Goal: Task Accomplishment & Management: Manage account settings

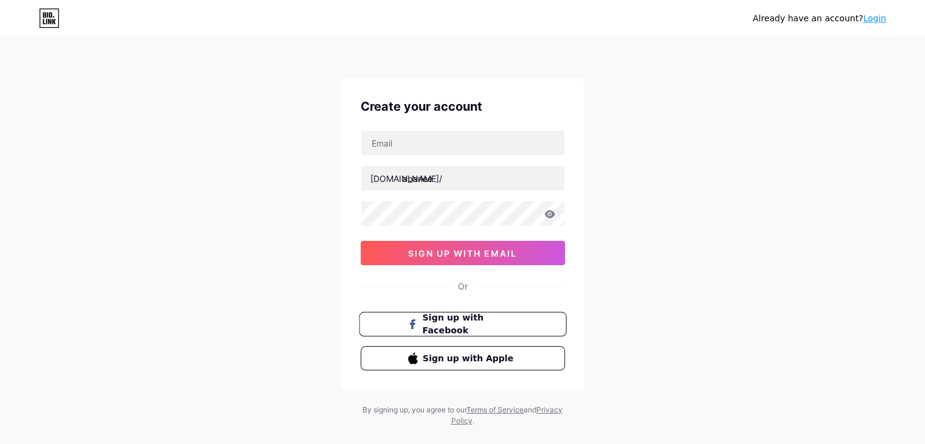
click at [490, 323] on span "Sign up with Facebook" at bounding box center [469, 324] width 95 height 26
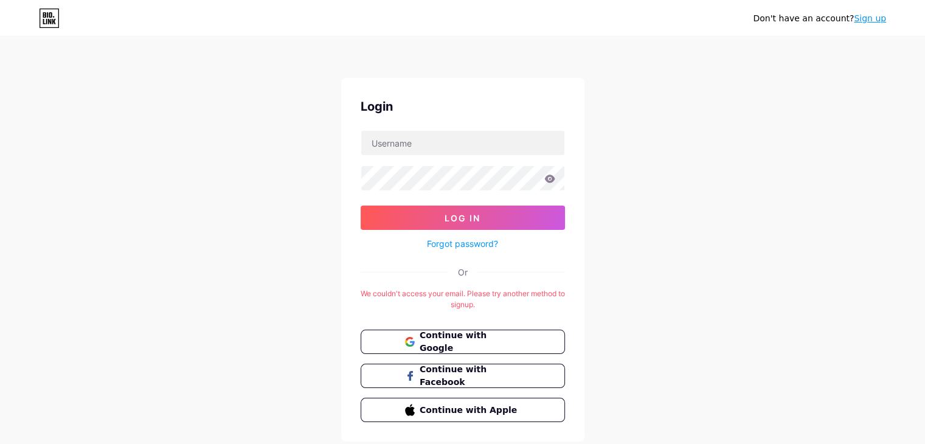
scroll to position [35, 0]
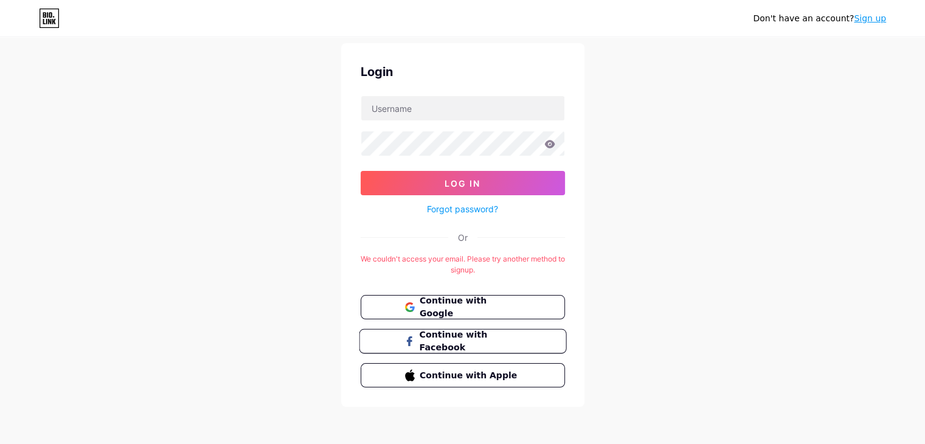
click at [424, 337] on span "Continue with Facebook" at bounding box center [470, 341] width 102 height 26
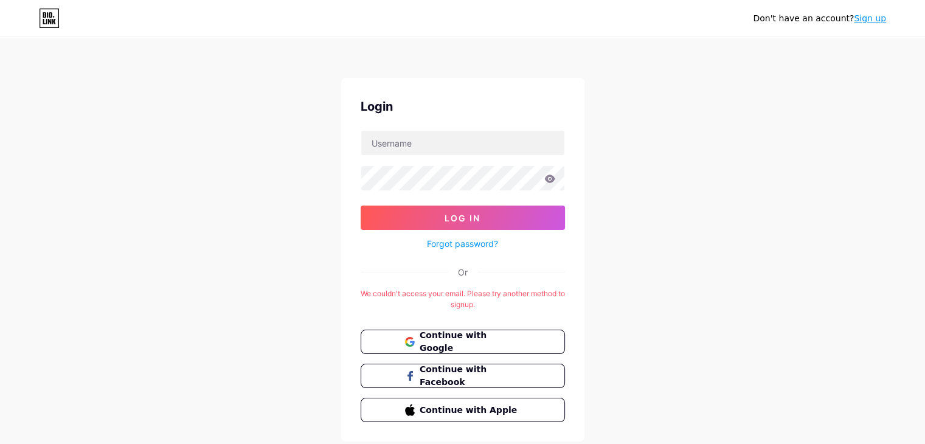
scroll to position [35, 0]
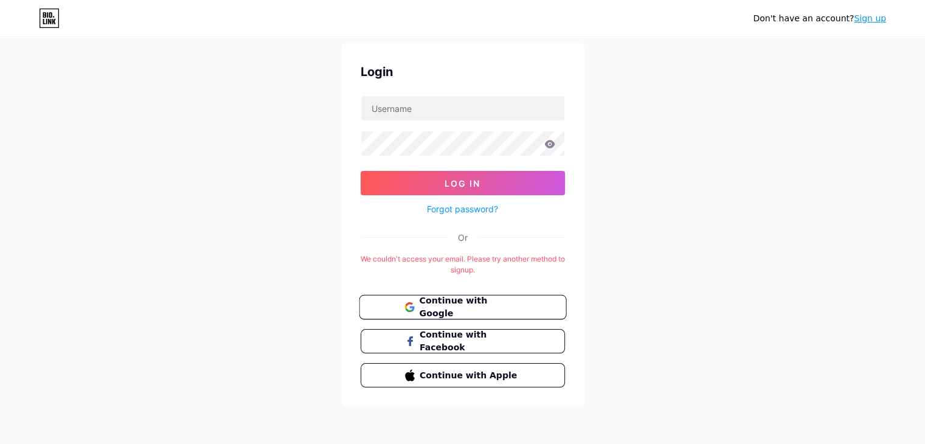
click at [419, 302] on span "Continue with Google" at bounding box center [470, 307] width 102 height 26
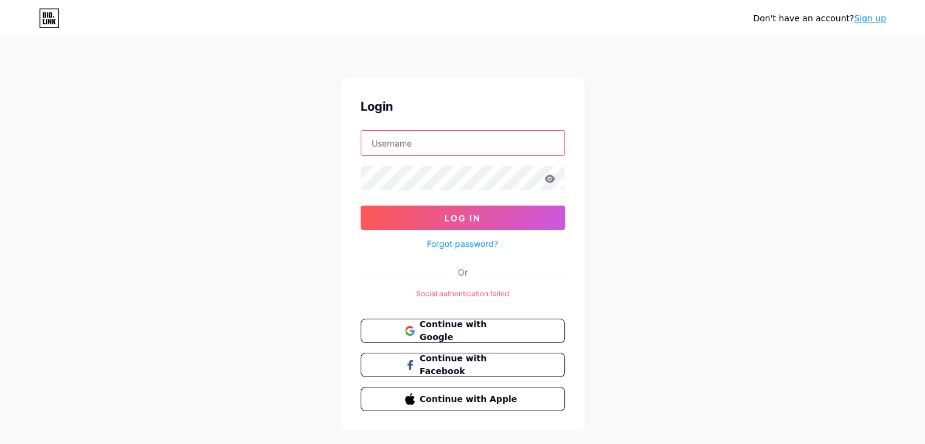
click at [426, 148] on input "text" at bounding box center [462, 143] width 203 height 24
type input "0362647729"
click at [545, 179] on icon at bounding box center [549, 178] width 10 height 8
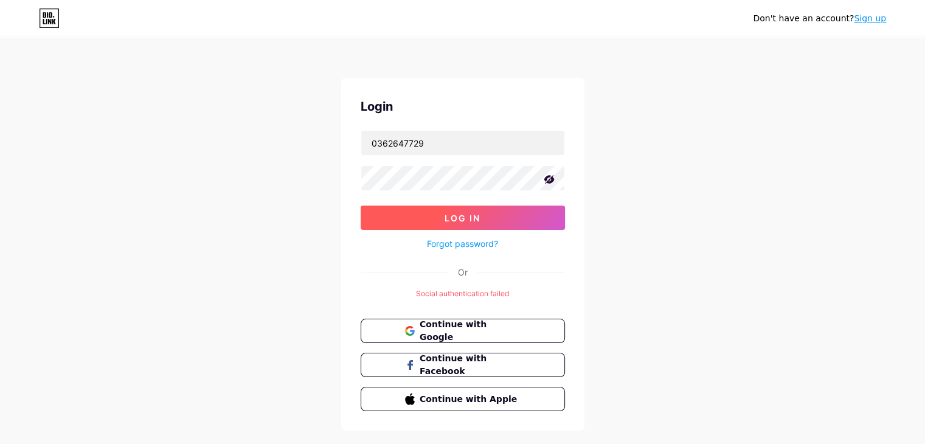
click at [533, 210] on button "Log In" at bounding box center [463, 217] width 204 height 24
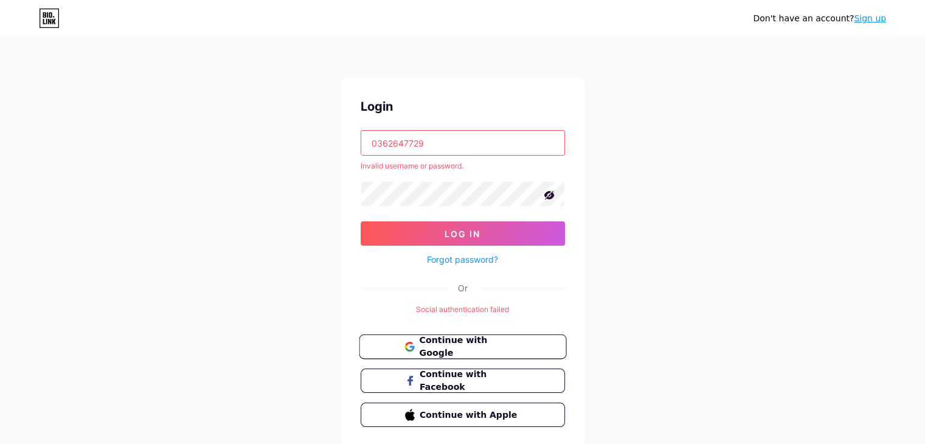
click at [472, 344] on span "Continue with Google" at bounding box center [470, 347] width 102 height 26
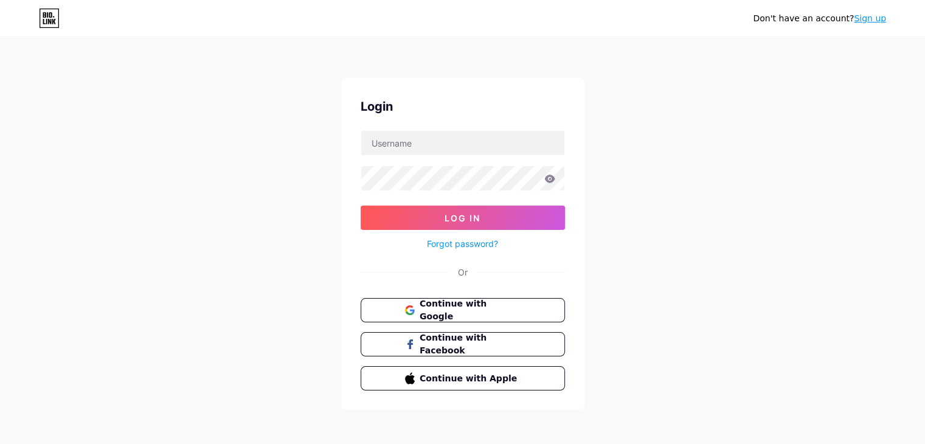
click at [863, 20] on link "Sign up" at bounding box center [870, 18] width 32 height 10
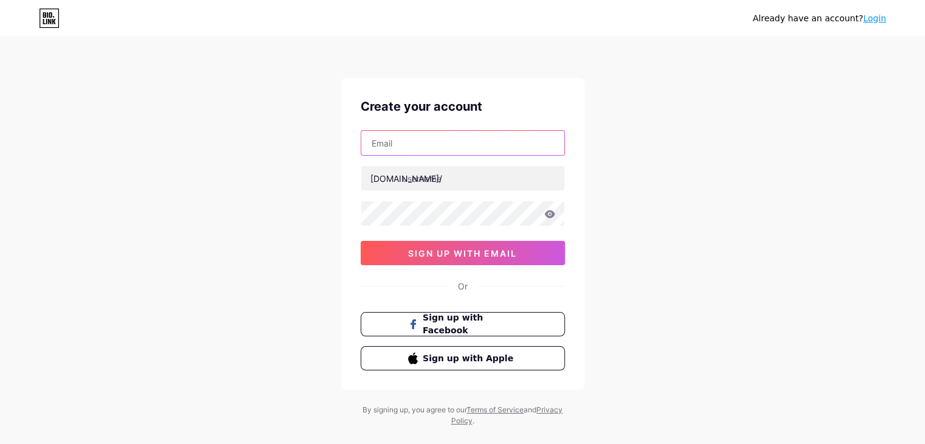
click at [516, 147] on input "text" at bounding box center [462, 143] width 203 height 24
type input "[EMAIL_ADDRESS][DOMAIN_NAME]"
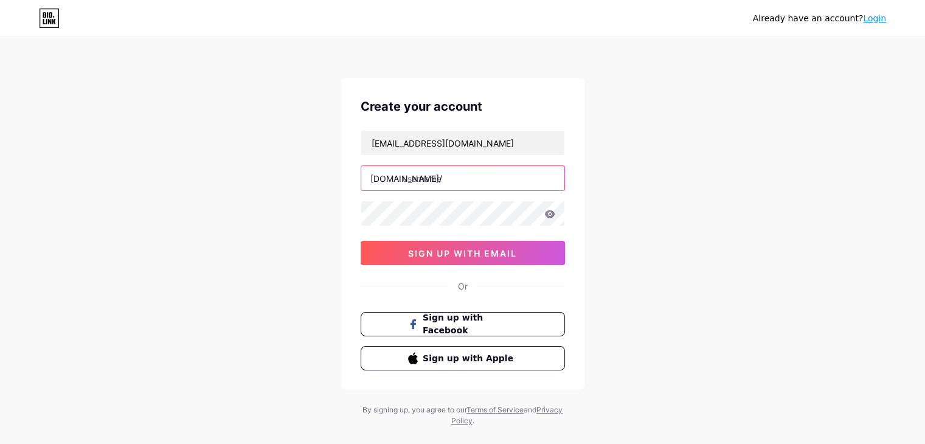
click at [413, 181] on input "text" at bounding box center [462, 178] width 203 height 24
type input "abaaane222"
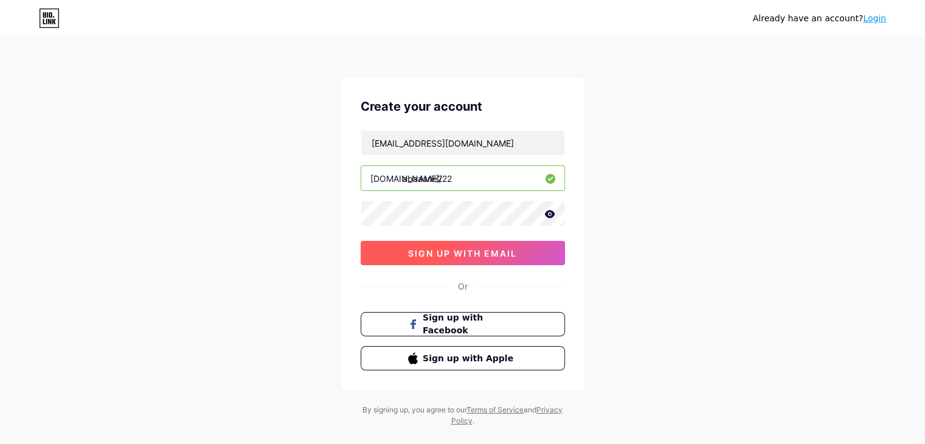
click at [497, 258] on button "sign up with email" at bounding box center [463, 253] width 204 height 24
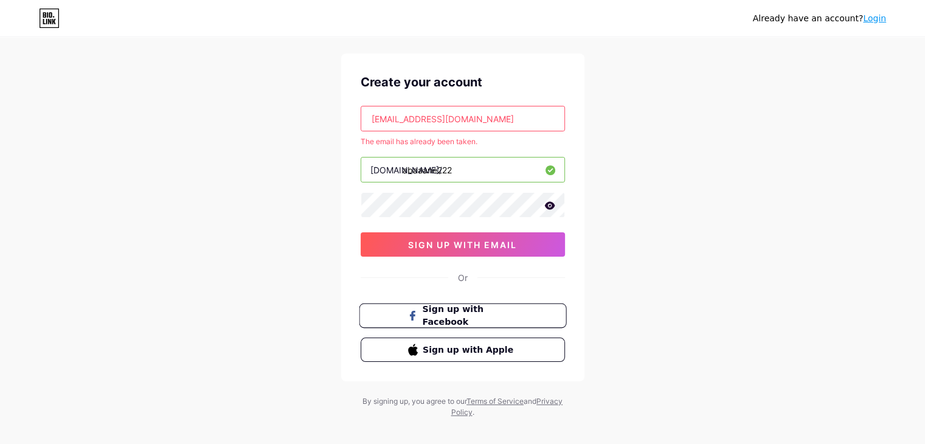
scroll to position [36, 0]
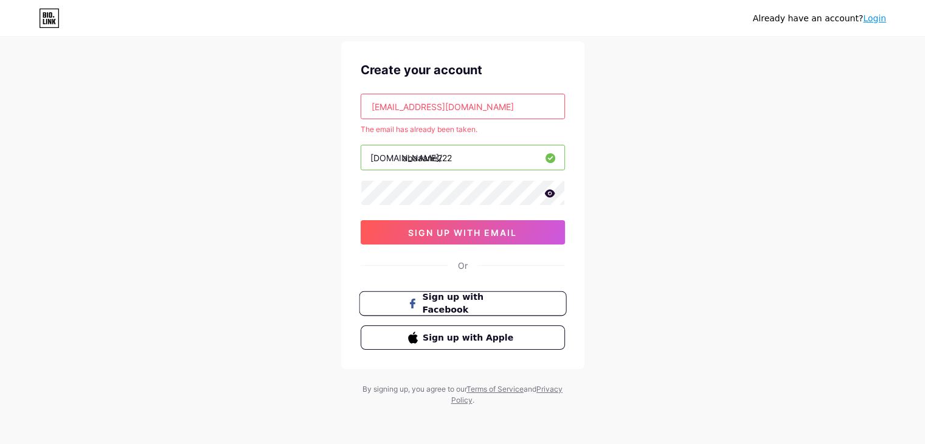
click at [458, 297] on span "Sign up with Facebook" at bounding box center [469, 304] width 95 height 26
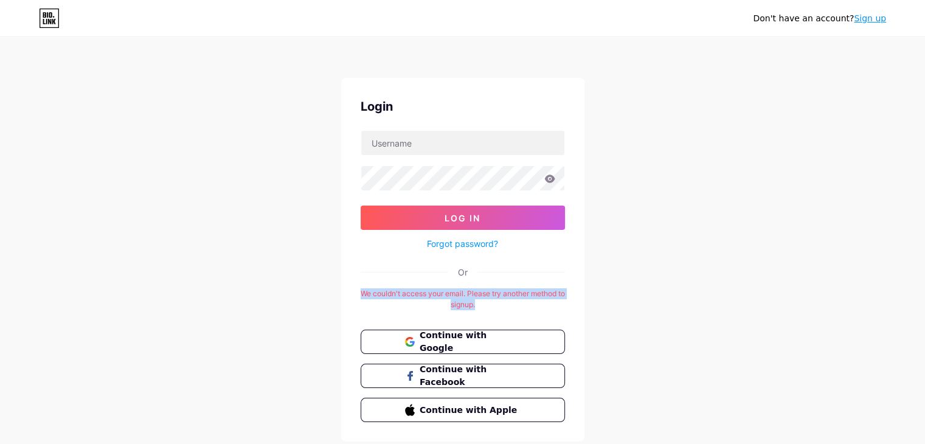
drag, startPoint x: 501, startPoint y: 302, endPoint x: 320, endPoint y: 279, distance: 182.0
click at [320, 279] on div "Don't have an account? Sign up Login Log In Forgot password? Or We couldn't acc…" at bounding box center [462, 240] width 925 height 480
drag, startPoint x: 351, startPoint y: 284, endPoint x: 209, endPoint y: 218, distance: 156.1
click at [209, 218] on div "Don't have an account? Sign up Login Log In Forgot password? Or We couldn't acc…" at bounding box center [462, 240] width 925 height 480
drag, startPoint x: 474, startPoint y: 302, endPoint x: 266, endPoint y: 269, distance: 210.6
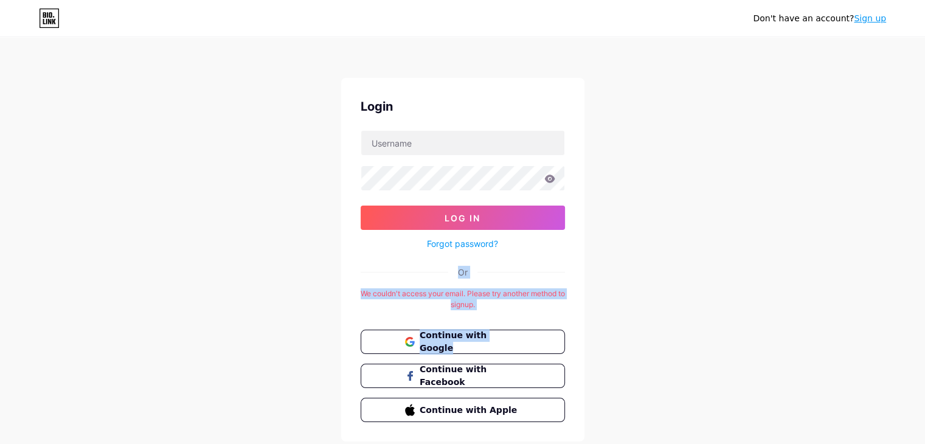
click at [266, 269] on div "Don't have an account? Sign up Login Log In Forgot password? Or We couldn't acc…" at bounding box center [462, 240] width 925 height 480
click at [261, 299] on div "Don't have an account? Sign up Login Log In Forgot password? Or We couldn't acc…" at bounding box center [462, 240] width 925 height 480
drag, startPoint x: 353, startPoint y: 280, endPoint x: 504, endPoint y: 307, distance: 153.7
click at [504, 307] on div "Login Log In Forgot password? Or We couldn't access your email. Please try anot…" at bounding box center [462, 260] width 243 height 364
drag, startPoint x: 488, startPoint y: 312, endPoint x: 351, endPoint y: 286, distance: 139.9
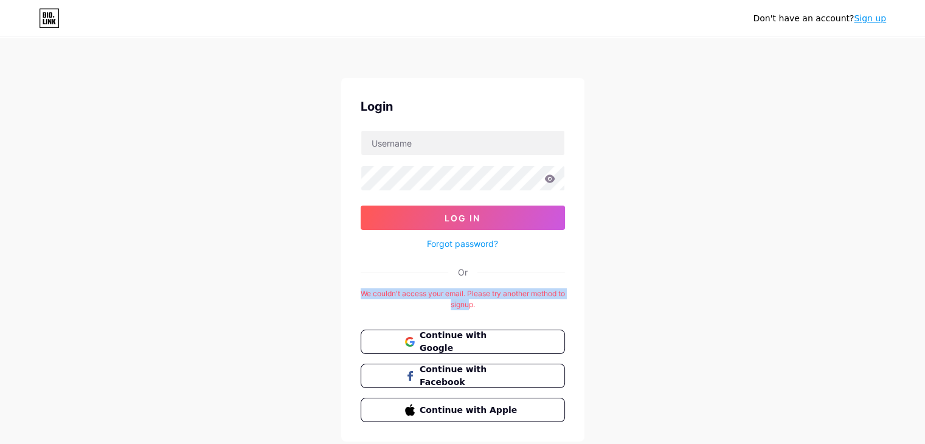
click at [351, 286] on div "Login Log In Forgot password? Or We couldn't access your email. Please try anot…" at bounding box center [462, 260] width 243 height 364
drag, startPoint x: 489, startPoint y: 299, endPoint x: 370, endPoint y: 275, distance: 121.6
click at [370, 275] on div "Login Log In Forgot password? Or We couldn't access your email. Please try anot…" at bounding box center [462, 260] width 243 height 364
click at [737, 257] on div "Don't have an account? Sign up Login Log In Forgot password? Or We couldn't acc…" at bounding box center [462, 240] width 925 height 480
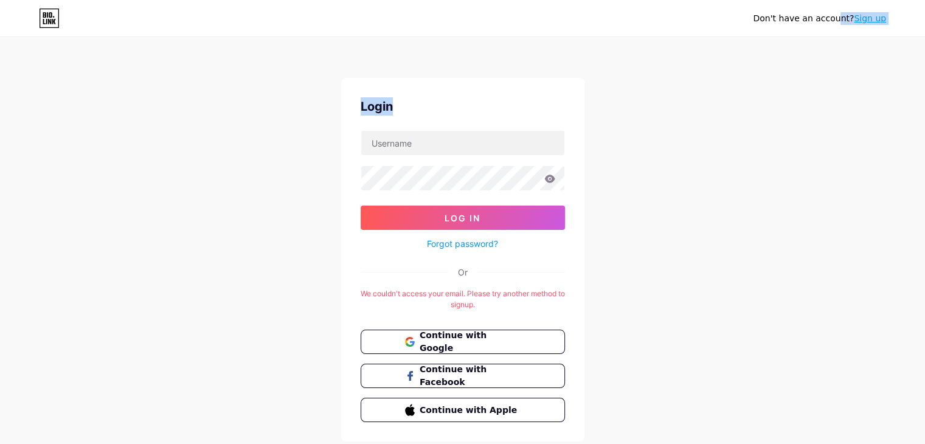
drag, startPoint x: 751, startPoint y: 18, endPoint x: 907, endPoint y: 37, distance: 157.4
click at [907, 37] on div "Don't have an account? Sign up Login Log In Forgot password? Or We couldn't acc…" at bounding box center [462, 240] width 925 height 480
click at [738, 185] on div "Don't have an account? Sign up Login Log In Forgot password? Or We couldn't acc…" at bounding box center [462, 240] width 925 height 480
click at [863, 21] on link "Sign up" at bounding box center [870, 18] width 32 height 10
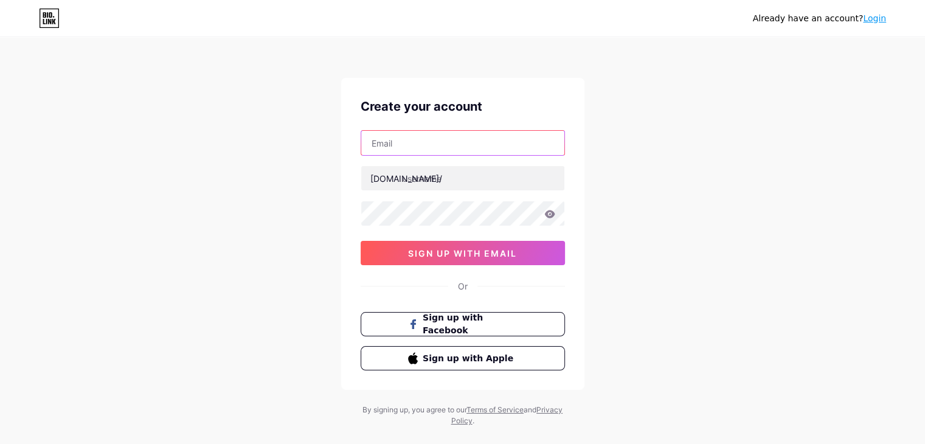
click at [452, 136] on input "text" at bounding box center [462, 143] width 203 height 24
type input "[EMAIL_ADDRESS][DOMAIN_NAME]"
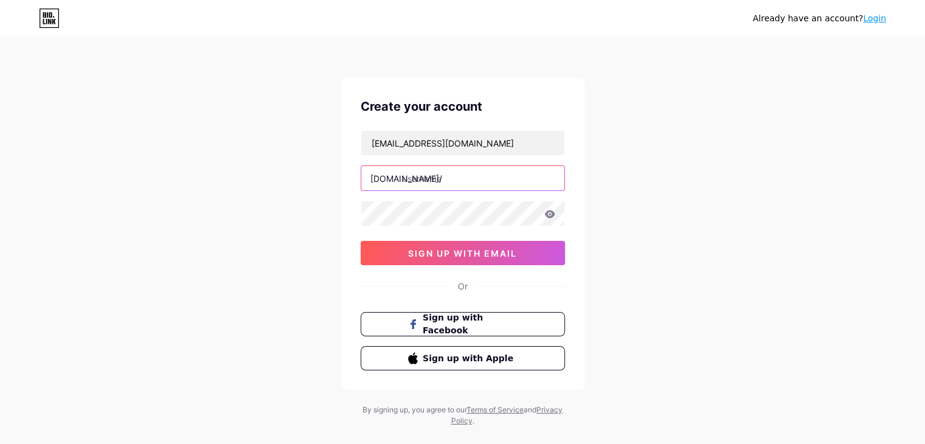
click at [445, 174] on input "text" at bounding box center [462, 178] width 203 height 24
type input "abaaane2"
click at [432, 205] on div "[EMAIL_ADDRESS][DOMAIN_NAME] [DOMAIN_NAME]/ abaaane2 sign up with email" at bounding box center [463, 197] width 204 height 135
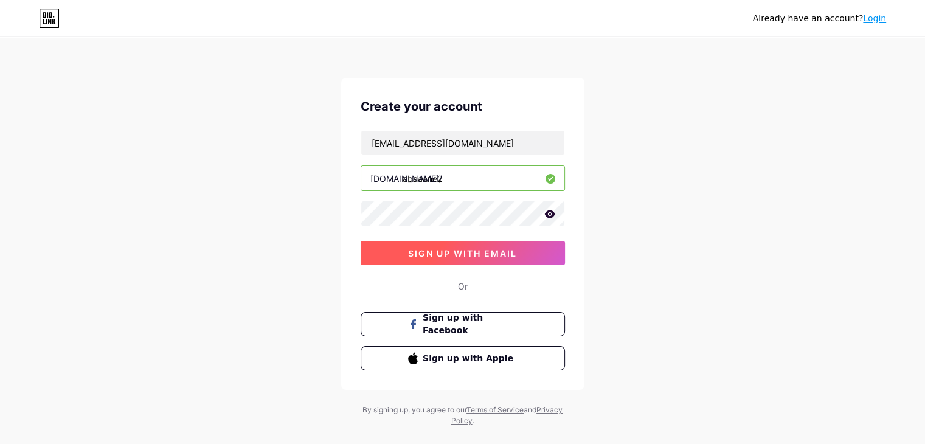
click at [537, 254] on button "sign up with email" at bounding box center [463, 253] width 204 height 24
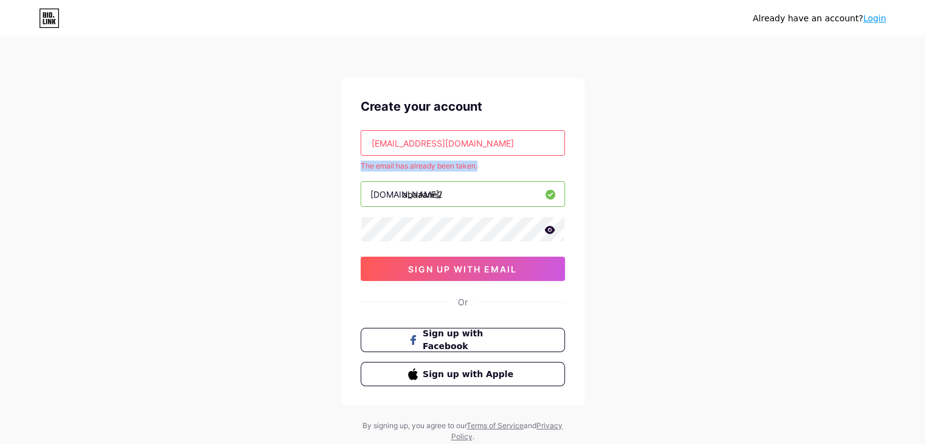
drag, startPoint x: 487, startPoint y: 162, endPoint x: 348, endPoint y: 169, distance: 139.4
click at [348, 169] on div "Create your account [EMAIL_ADDRESS][DOMAIN_NAME] The email has already been tak…" at bounding box center [462, 242] width 243 height 328
click at [671, 224] on div "Already have an account? Login Create your account [EMAIL_ADDRESS][DOMAIN_NAME]…" at bounding box center [462, 240] width 925 height 481
click at [285, 171] on div "Already have an account? Login Create your account [EMAIL_ADDRESS][DOMAIN_NAME]…" at bounding box center [462, 240] width 925 height 481
click at [518, 143] on input "[EMAIL_ADDRESS][DOMAIN_NAME]" at bounding box center [462, 143] width 203 height 24
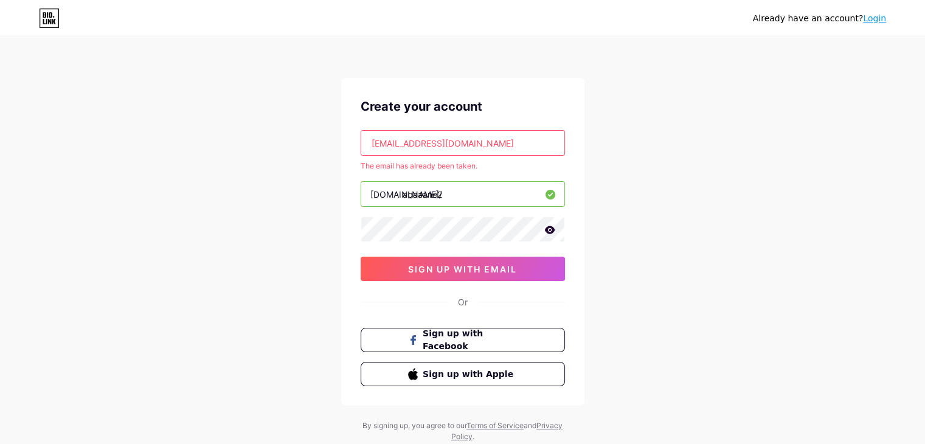
click at [464, 144] on input "[EMAIL_ADDRESS][DOMAIN_NAME]" at bounding box center [462, 143] width 203 height 24
type input "[EMAIL_ADDRESS][DOMAIN_NAME]"
click at [514, 261] on button "sign up with email" at bounding box center [463, 269] width 204 height 24
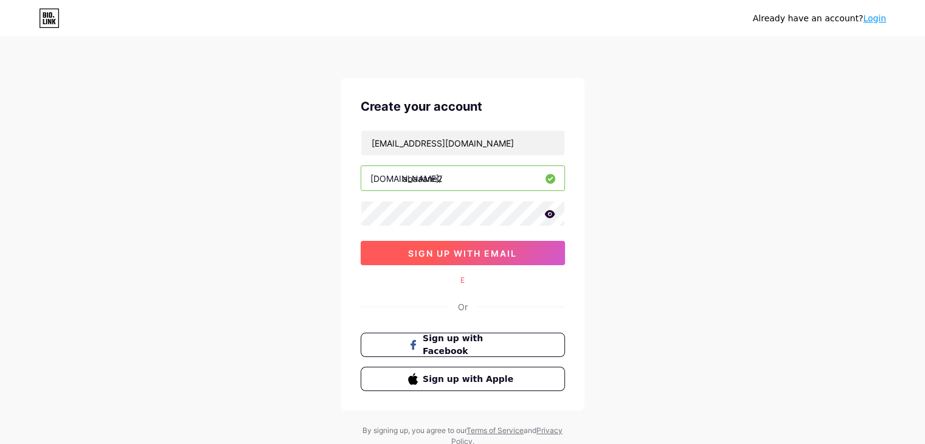
click at [518, 254] on button "sign up with email" at bounding box center [463, 253] width 204 height 24
click at [513, 246] on button "sign up with email" at bounding box center [463, 253] width 204 height 24
click at [535, 248] on button "sign up with email" at bounding box center [463, 253] width 204 height 24
click at [520, 251] on button "sign up with email" at bounding box center [463, 253] width 204 height 24
click at [518, 250] on button "sign up with email" at bounding box center [463, 253] width 204 height 24
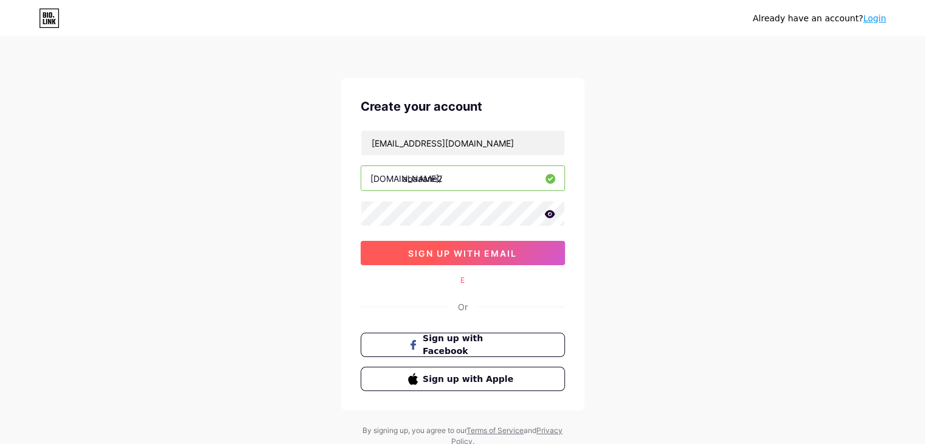
click at [518, 250] on button "sign up with email" at bounding box center [463, 253] width 204 height 24
click at [494, 253] on span "sign up with email" at bounding box center [462, 253] width 109 height 10
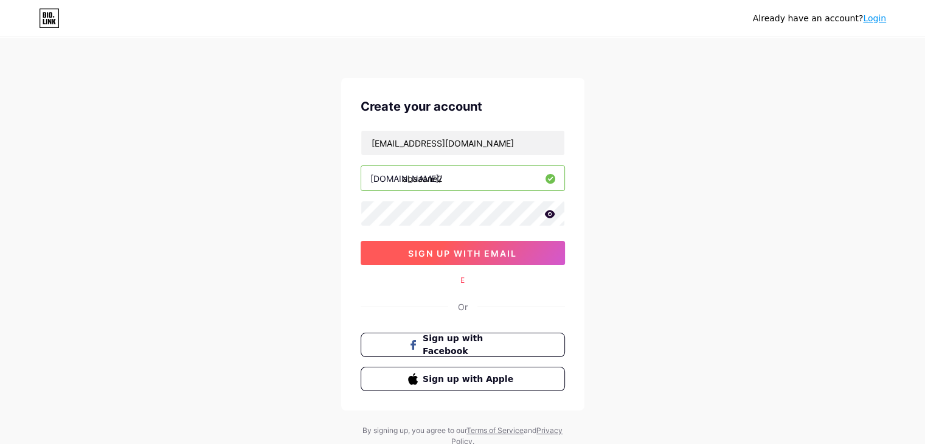
click at [494, 253] on span "sign up with email" at bounding box center [462, 253] width 109 height 10
click at [491, 253] on span "sign up with email" at bounding box center [462, 253] width 109 height 10
click at [489, 252] on span "sign up with email" at bounding box center [462, 253] width 109 height 10
click at [460, 308] on div "Or" at bounding box center [463, 306] width 10 height 13
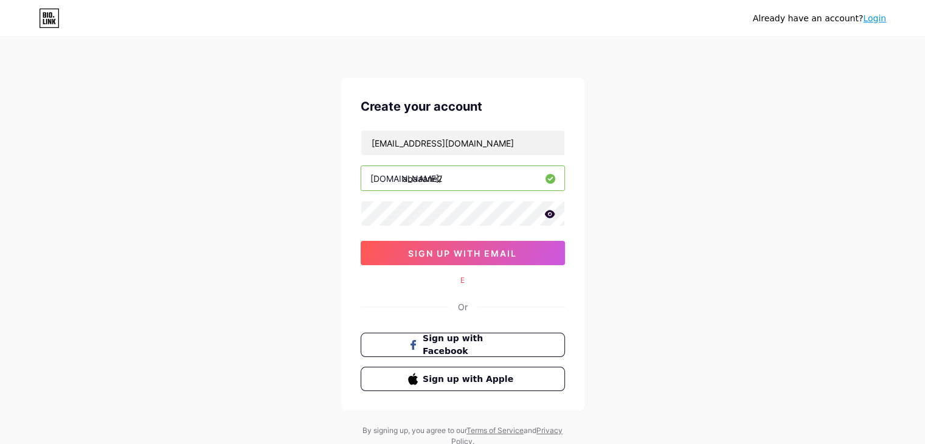
click at [494, 275] on div "E" at bounding box center [463, 280] width 204 height 11
click at [465, 278] on div "E" at bounding box center [463, 280] width 204 height 11
click at [496, 254] on span "sign up with email" at bounding box center [462, 253] width 109 height 10
click at [496, 253] on span "sign up with email" at bounding box center [462, 253] width 109 height 10
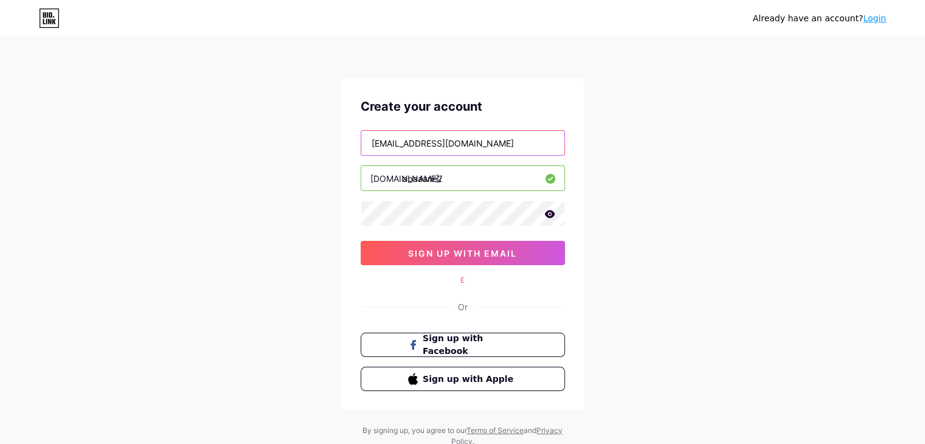
click at [553, 142] on input "[EMAIL_ADDRESS][DOMAIN_NAME]" at bounding box center [462, 143] width 203 height 24
drag, startPoint x: 522, startPoint y: 145, endPoint x: 205, endPoint y: 175, distance: 318.8
click at [205, 175] on div "Already have an account? Login Create your account [EMAIL_ADDRESS][DOMAIN_NAME]…" at bounding box center [462, 243] width 925 height 486
click at [547, 215] on icon at bounding box center [549, 214] width 10 height 8
click at [873, 15] on link "Login" at bounding box center [874, 18] width 23 height 10
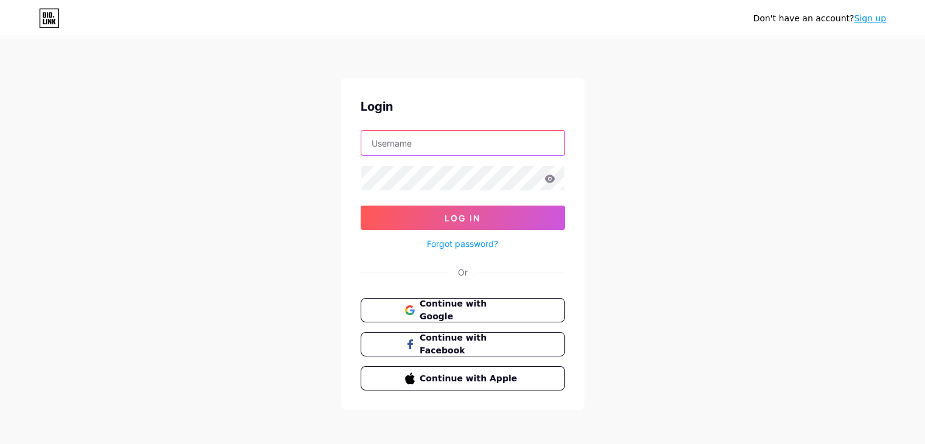
click at [503, 147] on input "text" at bounding box center [462, 143] width 203 height 24
paste input "[EMAIL_ADDRESS][DOMAIN_NAME]"
type input "[EMAIL_ADDRESS][DOMAIN_NAME]"
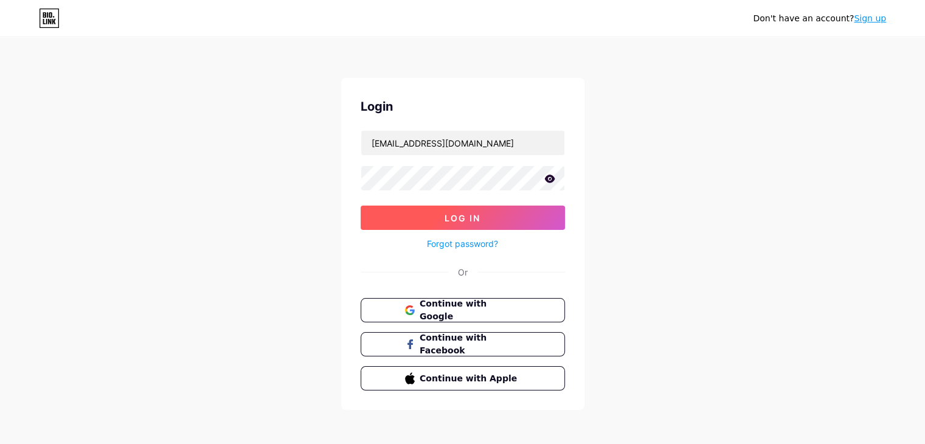
click at [489, 208] on button "Log In" at bounding box center [463, 217] width 204 height 24
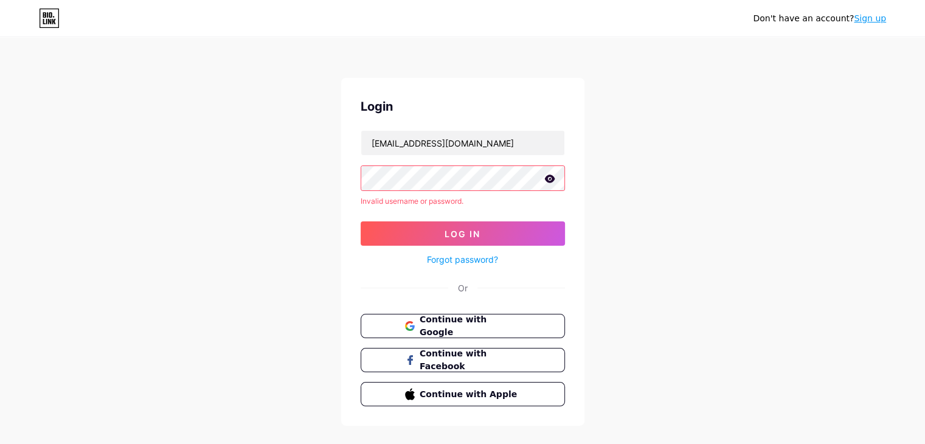
click at [548, 178] on icon at bounding box center [549, 178] width 10 height 8
drag, startPoint x: 503, startPoint y: 207, endPoint x: 346, endPoint y: 201, distance: 157.0
click at [346, 201] on div "Login [EMAIL_ADDRESS][DOMAIN_NAME] Invalid username or password. Log In Forgot …" at bounding box center [462, 252] width 243 height 348
click at [742, 224] on div "Don't have an account? Sign up Login [EMAIL_ADDRESS][DOMAIN_NAME] Invalid usern…" at bounding box center [462, 232] width 925 height 464
click at [846, 268] on div "Don't have an account? Sign up Login [EMAIL_ADDRESS][DOMAIN_NAME] Invalid usern…" at bounding box center [462, 232] width 925 height 464
